Goal: Find contact information: Find contact information

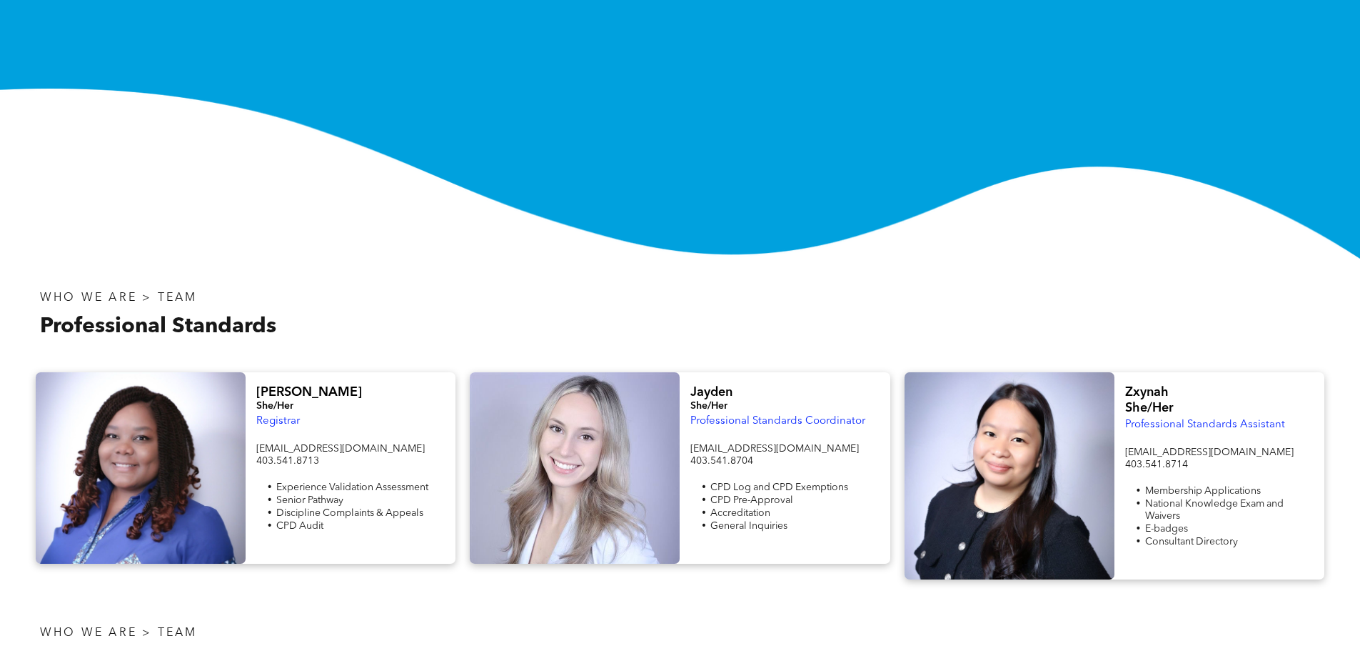
scroll to position [286, 0]
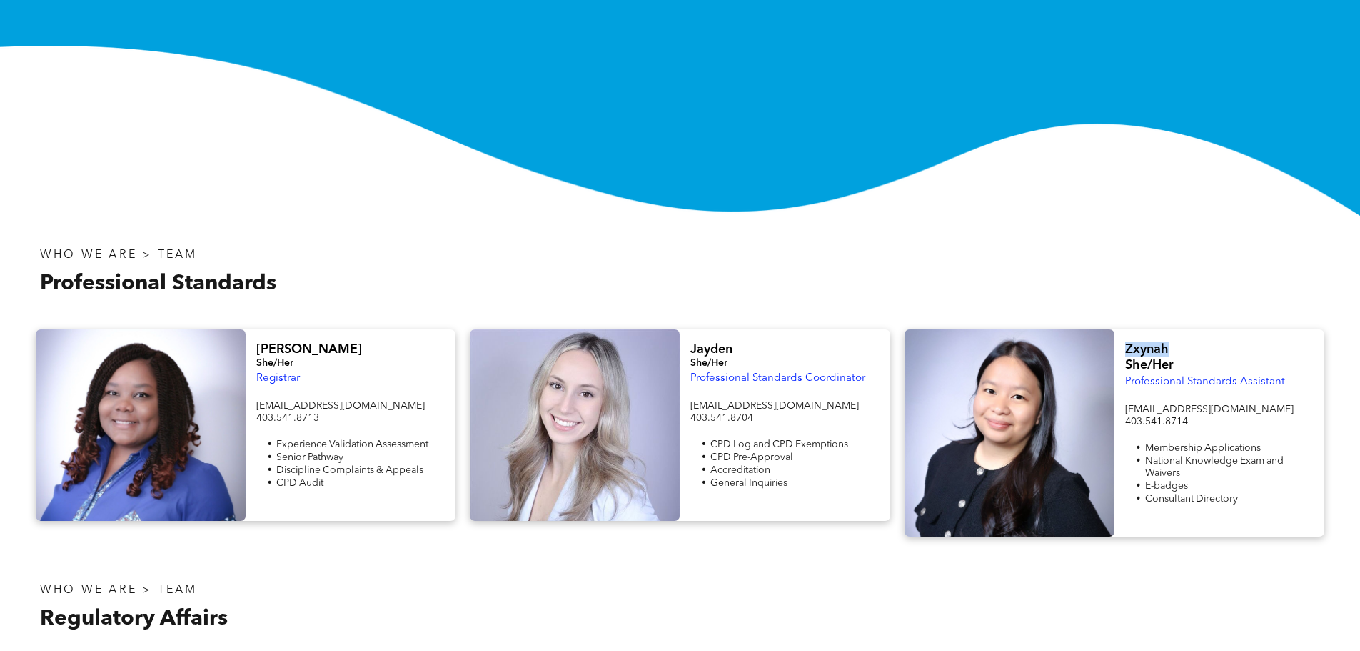
drag, startPoint x: 1186, startPoint y: 346, endPoint x: 1123, endPoint y: 348, distance: 63.6
click at [1123, 348] on div "Zxynah She/Her Professional Standards Assistant info@cphrab.ca 403.541.8714 Mem…" at bounding box center [1220, 432] width 210 height 207
copy span "Zxynah"
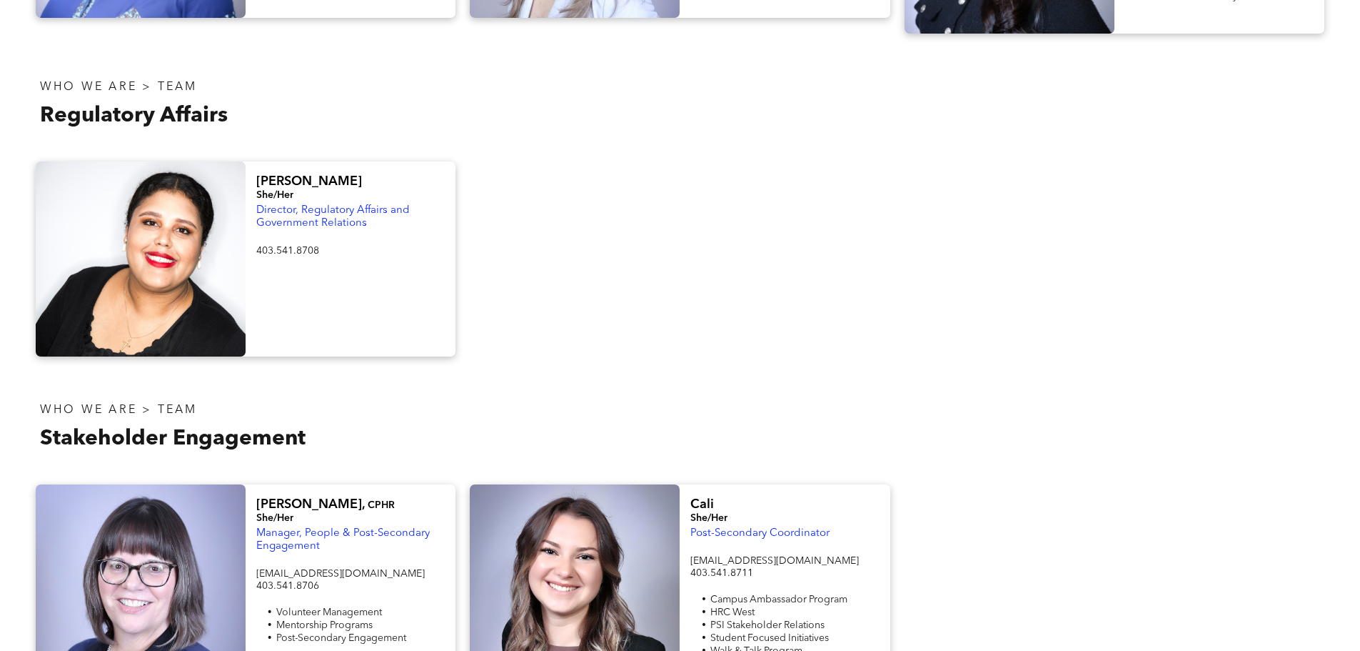
scroll to position [786, 0]
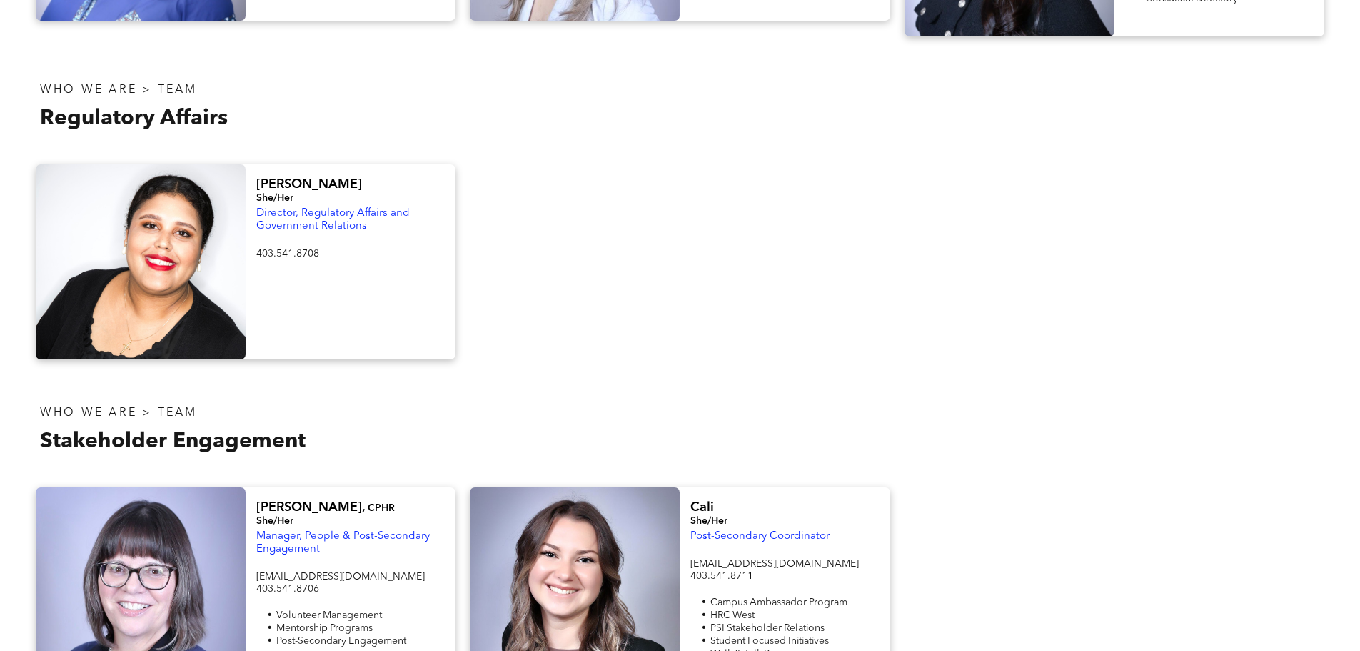
click at [955, 529] on div at bounding box center [1115, 589] width 434 height 205
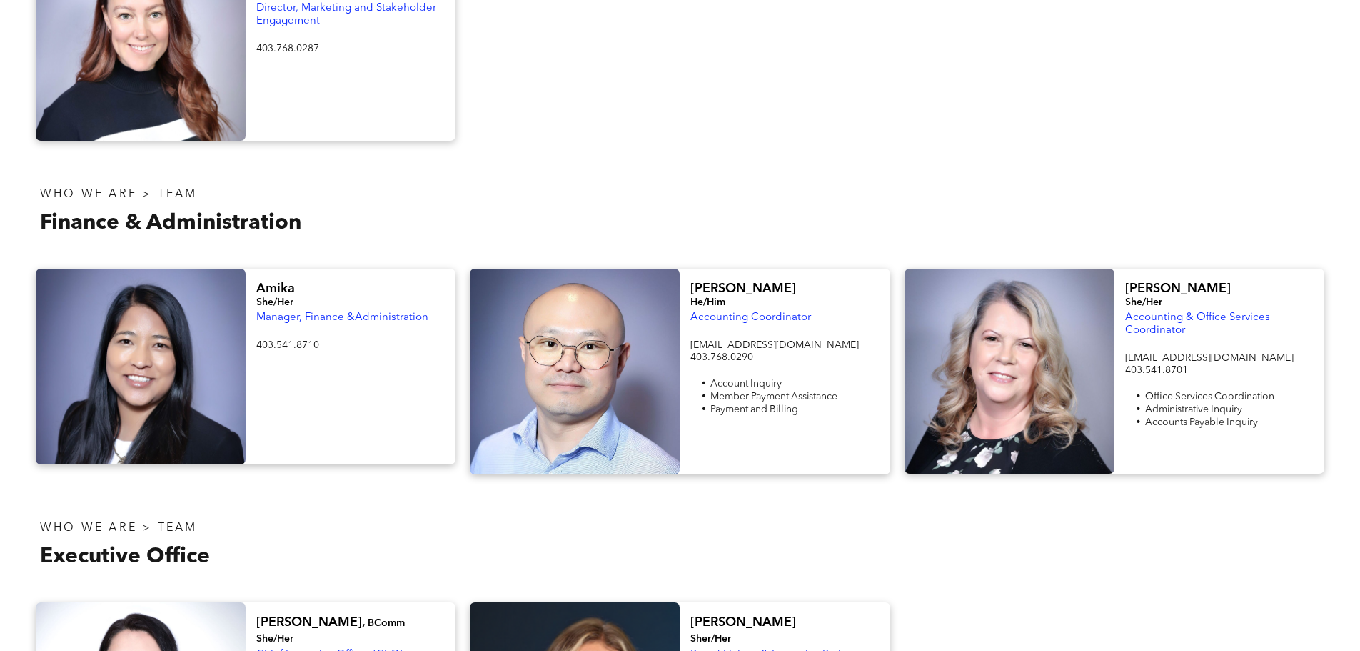
scroll to position [1999, 0]
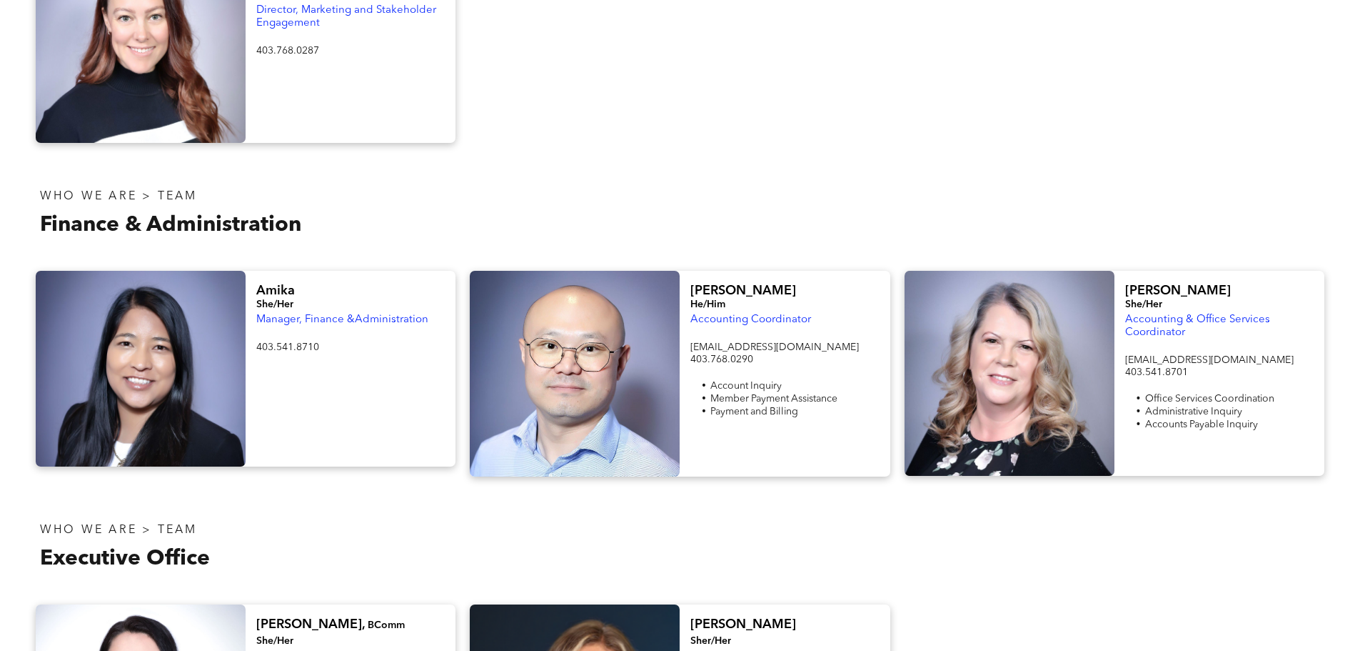
click at [369, 190] on p "WHO WE ARE > TEAM" at bounding box center [354, 197] width 629 height 14
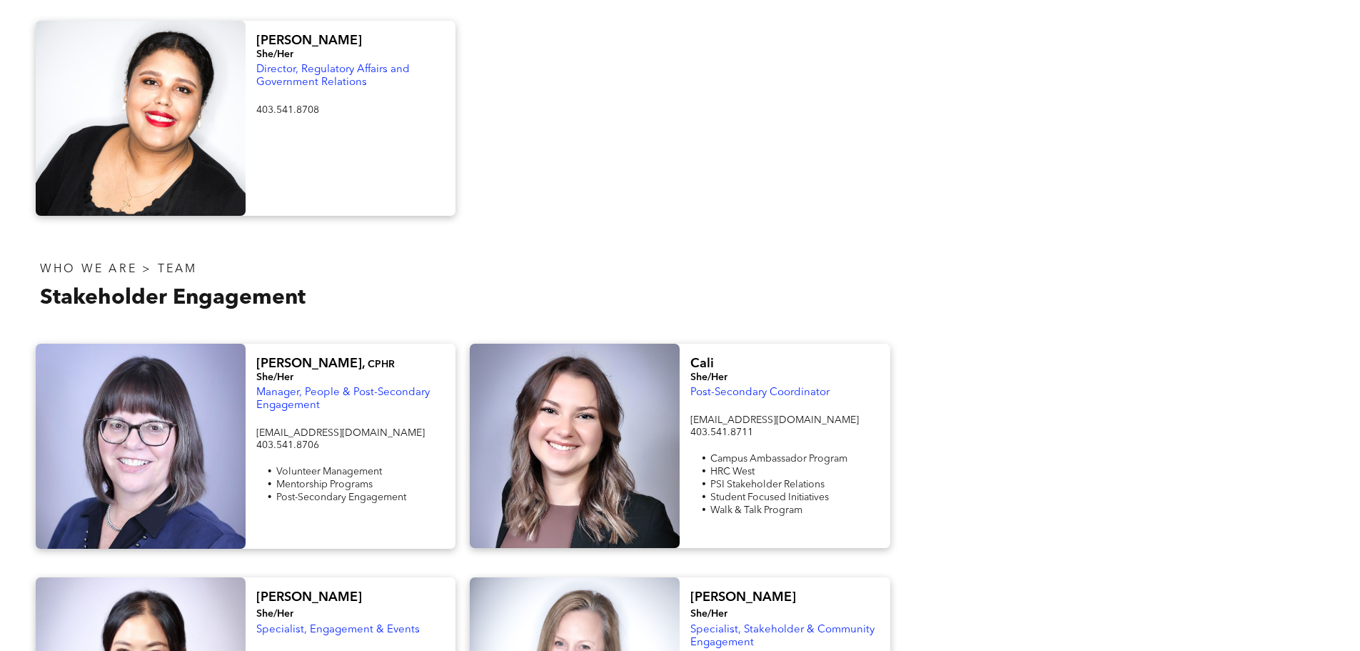
scroll to position [928, 0]
drag, startPoint x: 369, startPoint y: 79, endPoint x: 259, endPoint y: 63, distance: 111.8
click at [259, 64] on p "Director, Regulatory Affairs and Government Relations" at bounding box center [350, 77] width 189 height 26
copy span "Director, Regulatory Affairs and Government Relations"
click at [211, 156] on div at bounding box center [141, 118] width 210 height 195
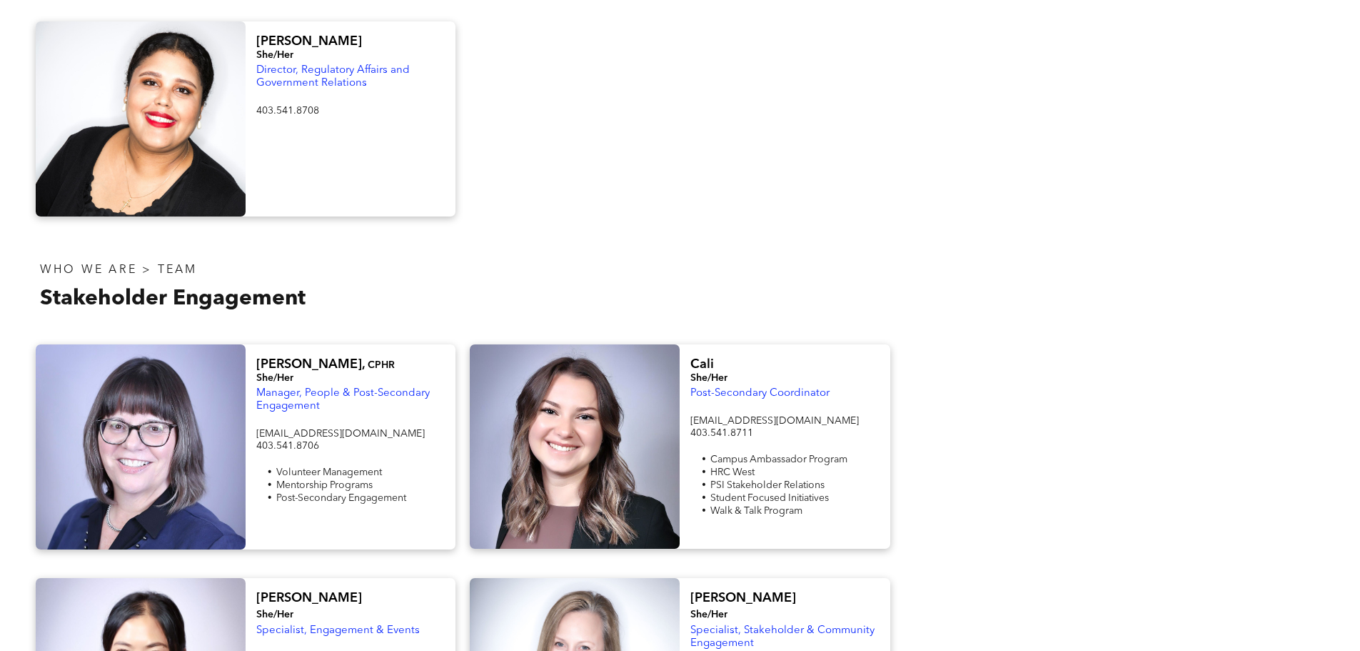
drag, startPoint x: 171, startPoint y: 146, endPoint x: 681, endPoint y: 181, distance: 510.4
click at [681, 181] on div at bounding box center [680, 118] width 434 height 195
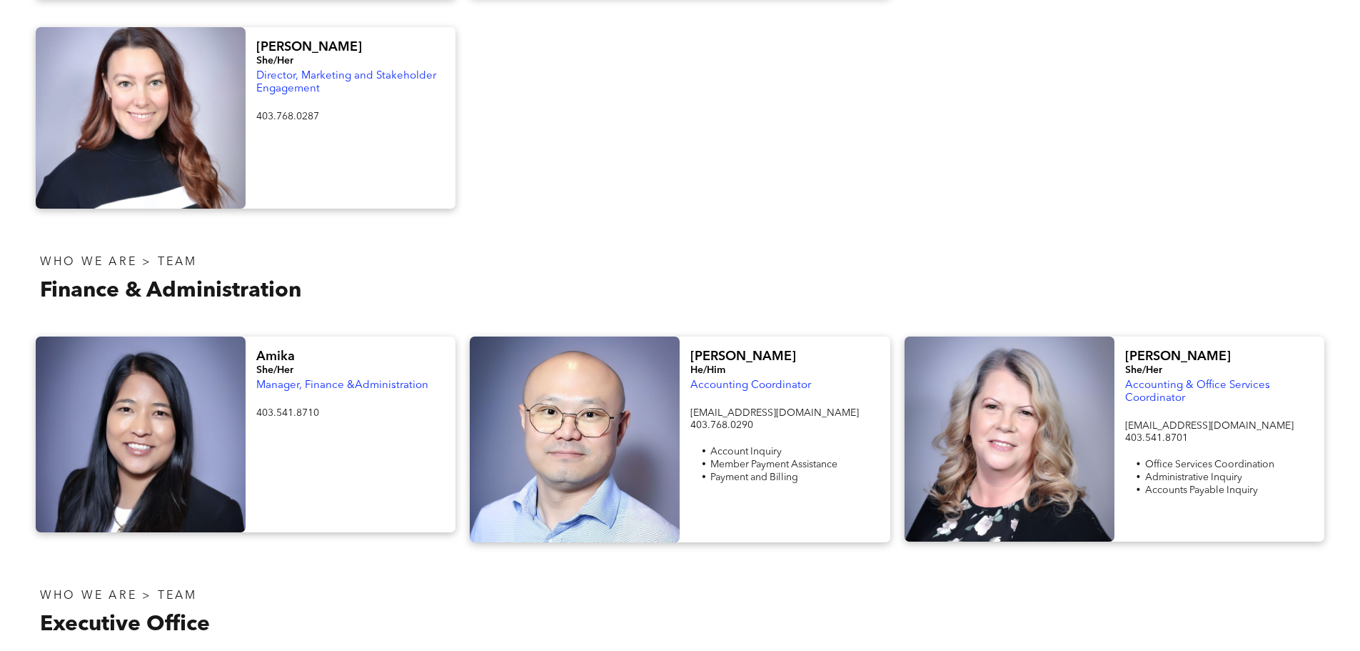
scroll to position [1714, 0]
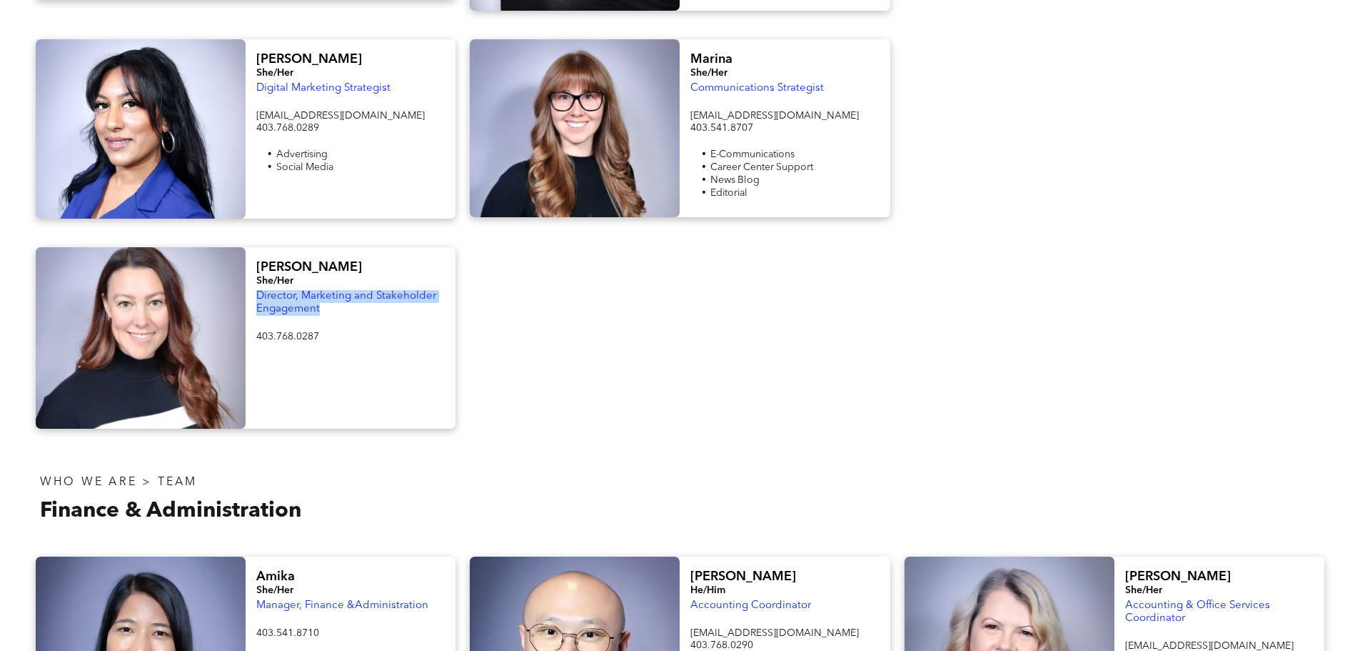
drag, startPoint x: 259, startPoint y: 263, endPoint x: 322, endPoint y: 278, distance: 64.8
click at [322, 290] on p "Director, Marketing and Stakeholder Engagement" at bounding box center [350, 303] width 189 height 26
copy span "Director, Marketing and Stakeholder Engagement"
